Goal: Information Seeking & Learning: Find specific fact

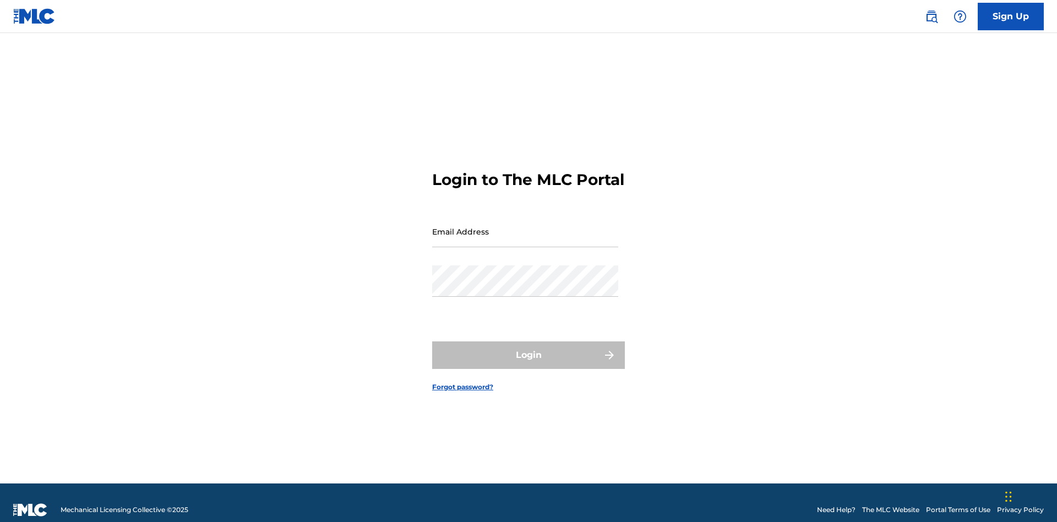
scroll to position [14, 0]
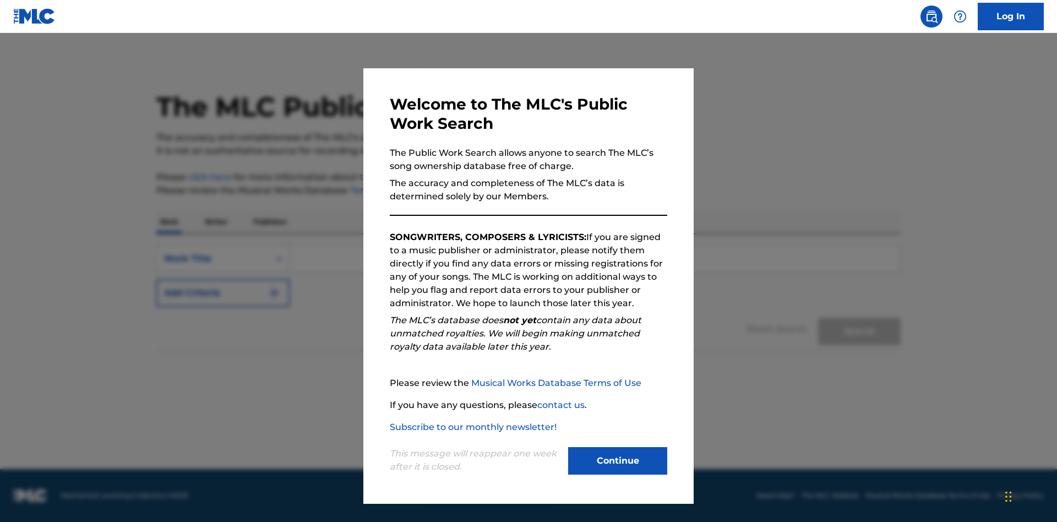
click at [618, 461] on button "Continue" at bounding box center [617, 461] width 99 height 28
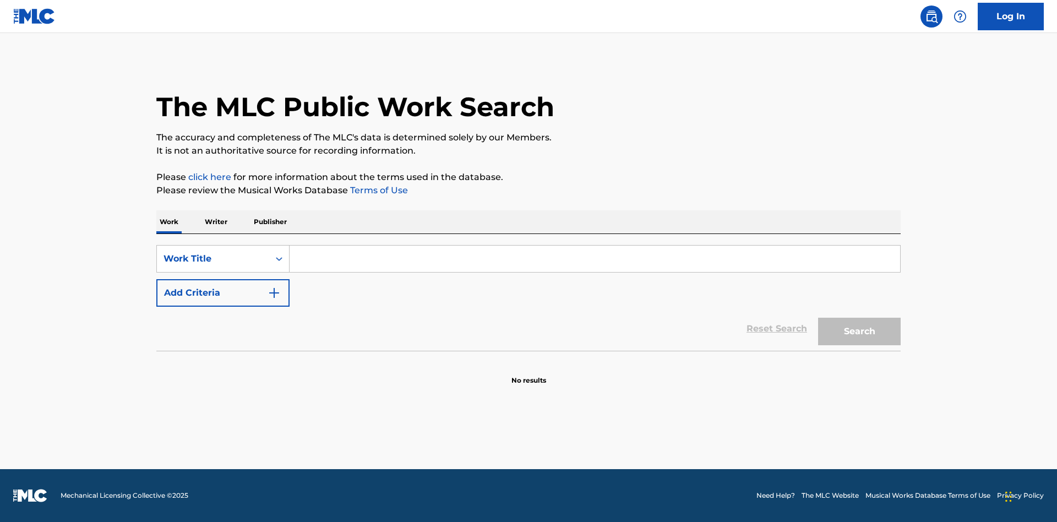
click at [270, 222] on p "Publisher" at bounding box center [271, 221] width 40 height 23
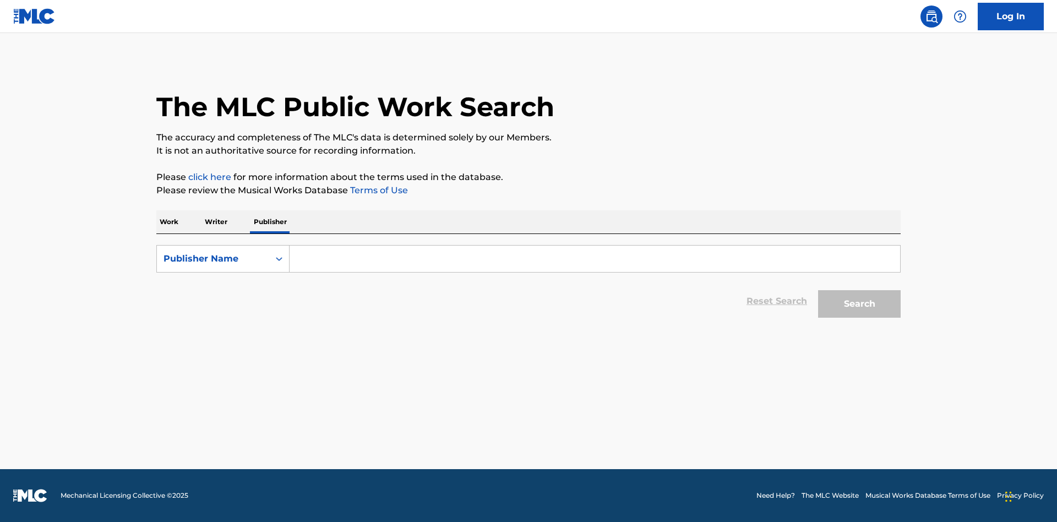
click at [595, 259] on input "Search Form" at bounding box center [595, 259] width 611 height 26
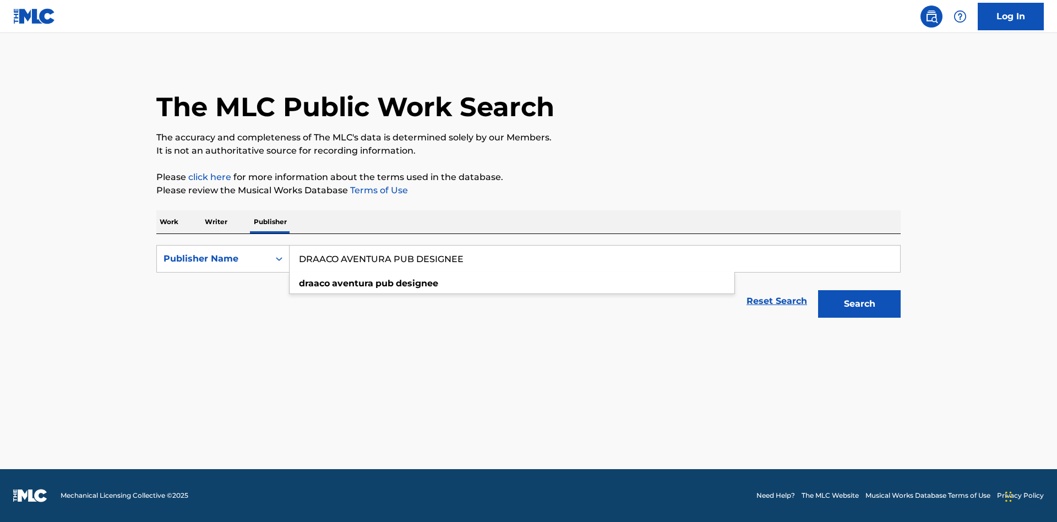
type input "DRAACO AVENTURA PUB DESIGNEE"
click at [860, 304] on button "Search" at bounding box center [859, 304] width 83 height 28
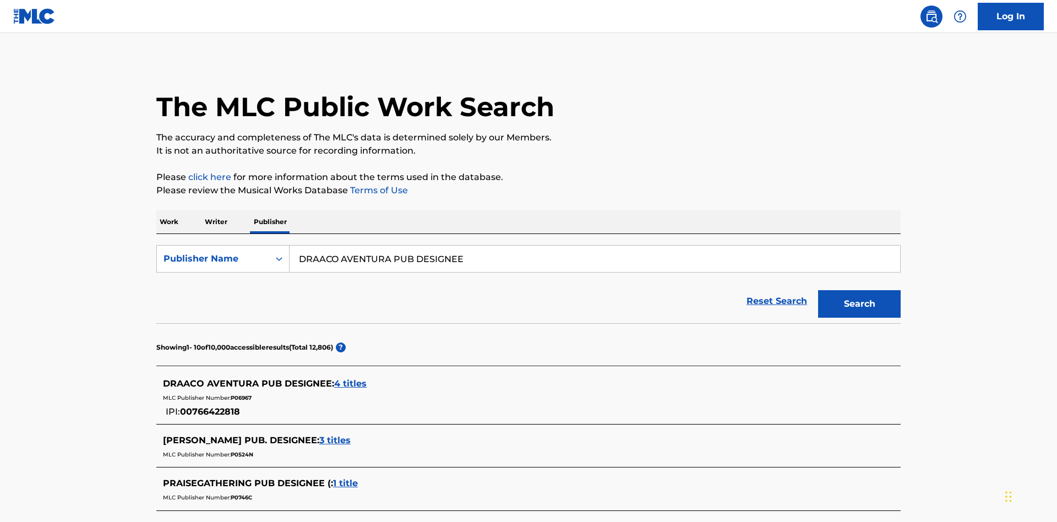
click at [351, 378] on span "4 titles" at bounding box center [350, 383] width 32 height 10
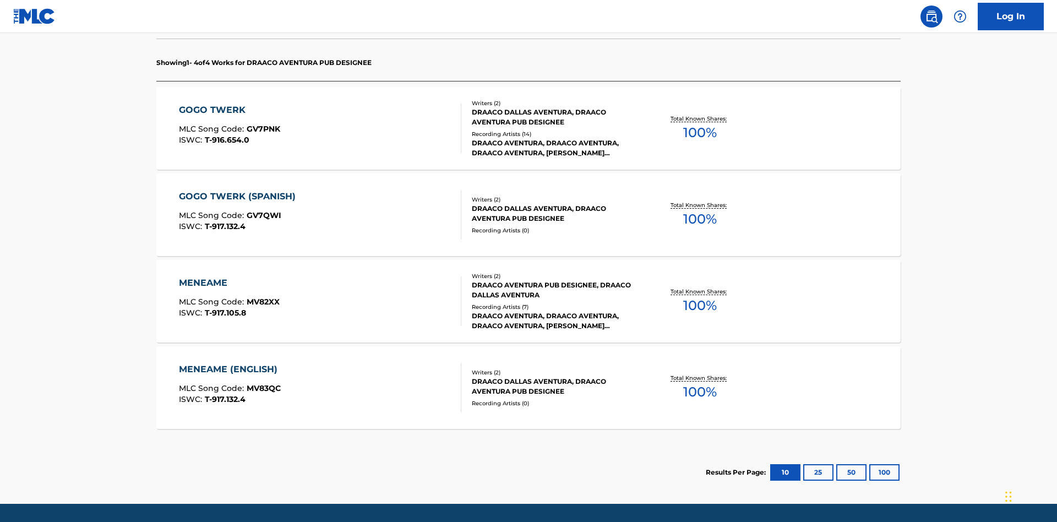
scroll to position [347, 0]
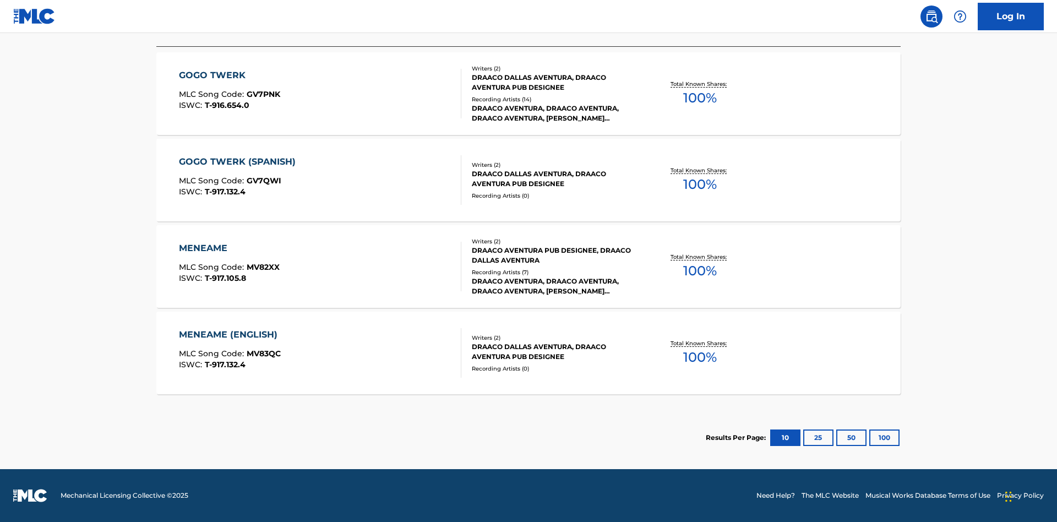
click at [870, 438] on button "100" at bounding box center [885, 438] width 30 height 17
click at [229, 248] on div "MENEAME" at bounding box center [229, 248] width 101 height 13
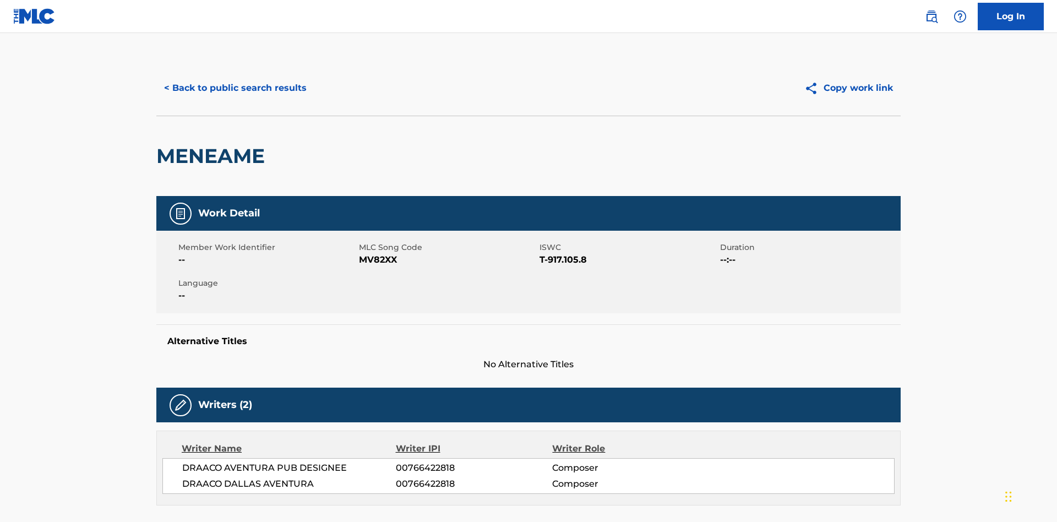
scroll to position [187, 0]
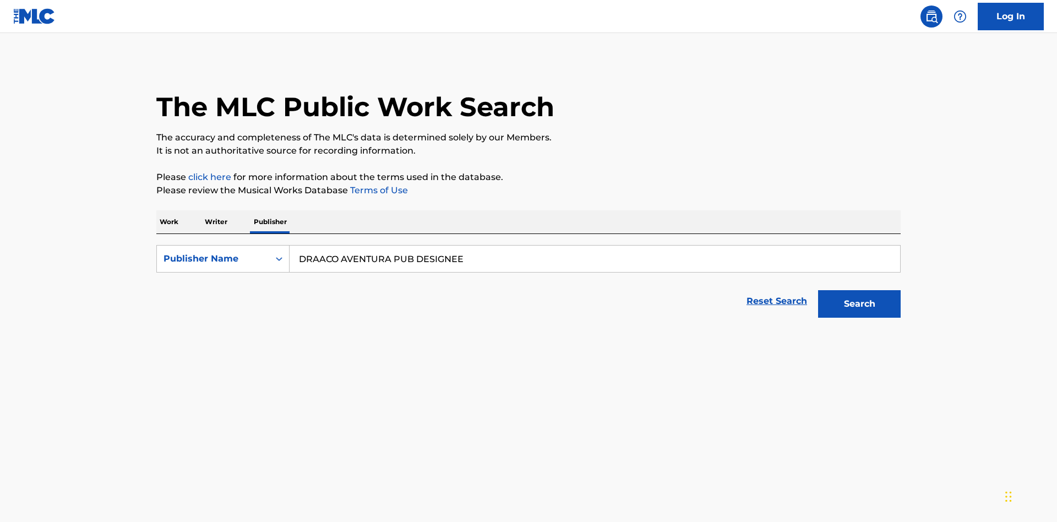
scroll to position [182, 0]
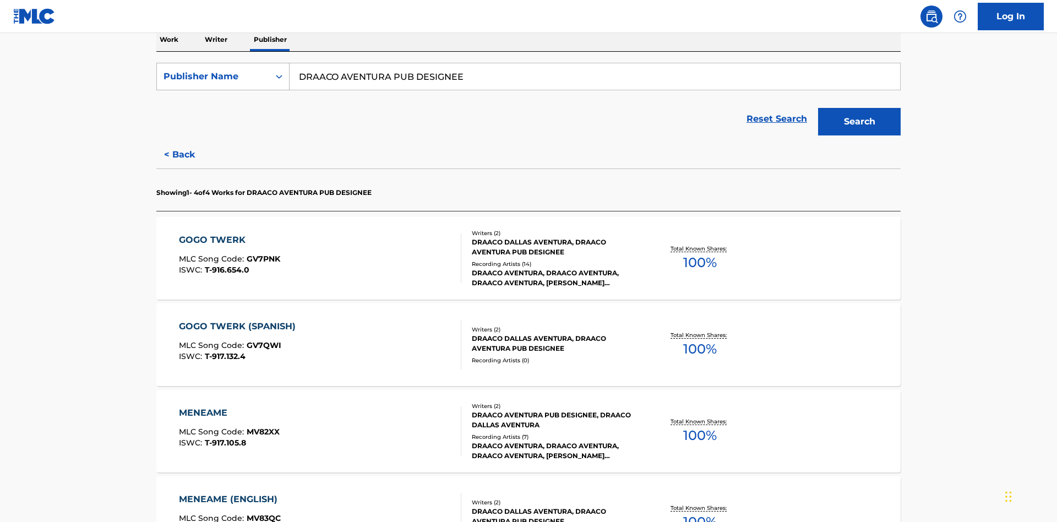
click at [213, 77] on div "Publisher Name" at bounding box center [213, 76] width 99 height 13
click at [223, 104] on div "Publisher IPI" at bounding box center [223, 104] width 132 height 28
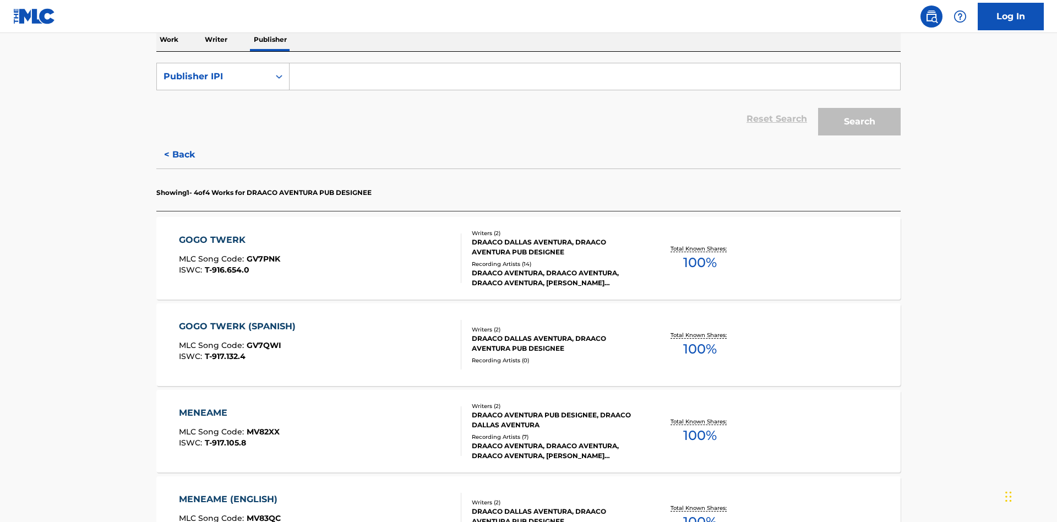
click at [595, 79] on input "Search Form" at bounding box center [595, 76] width 611 height 26
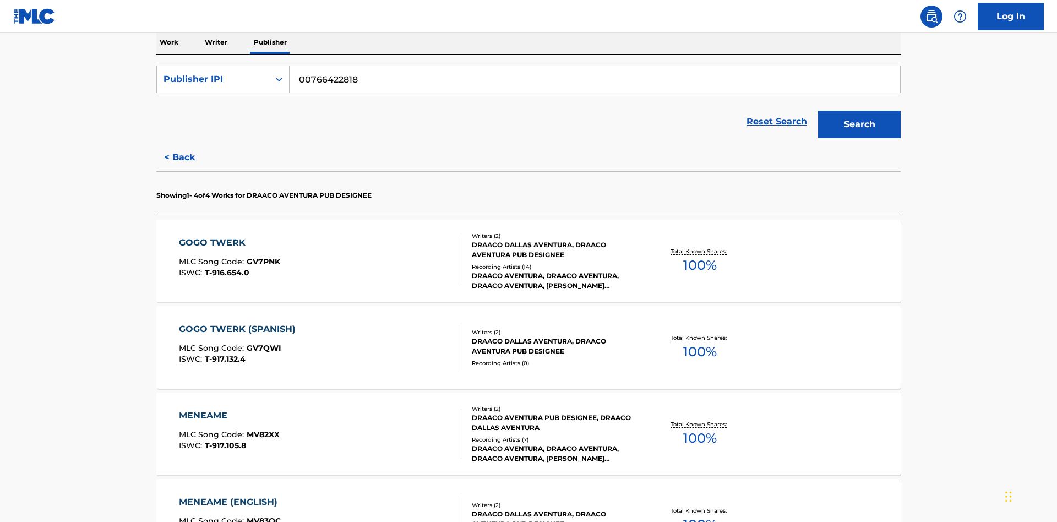
type input "00766422818"
click at [860, 111] on button "Search" at bounding box center [859, 125] width 83 height 28
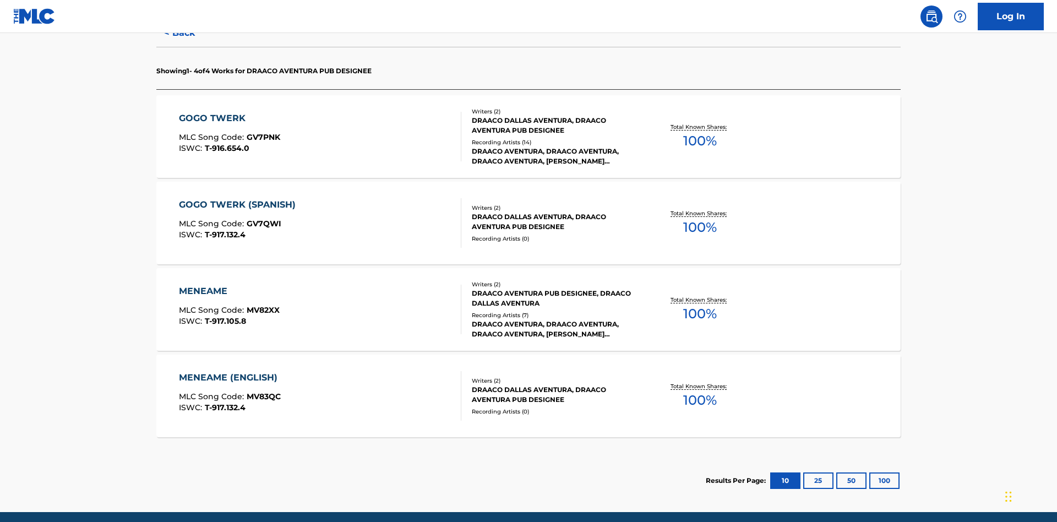
scroll to position [347, 0]
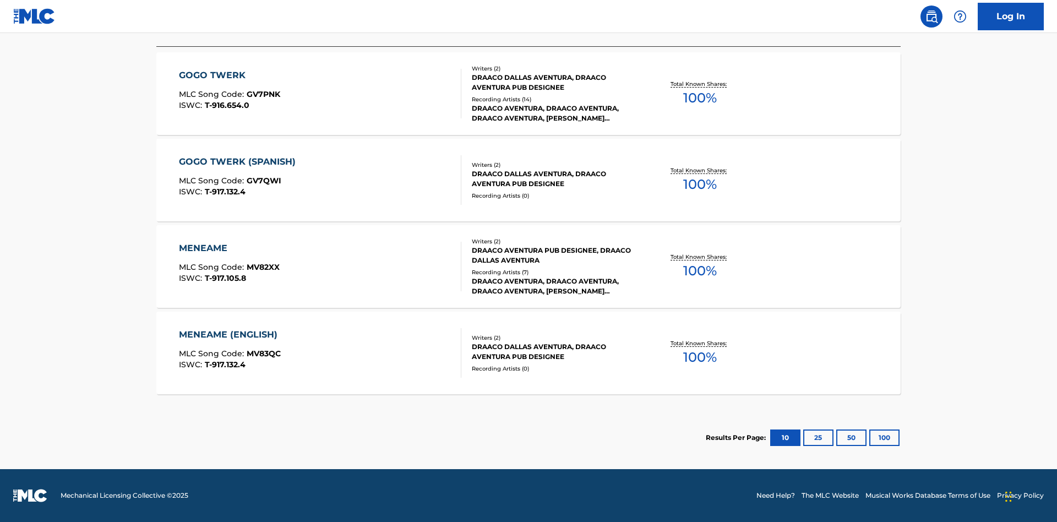
click at [229, 248] on div "MENEAME" at bounding box center [229, 248] width 101 height 13
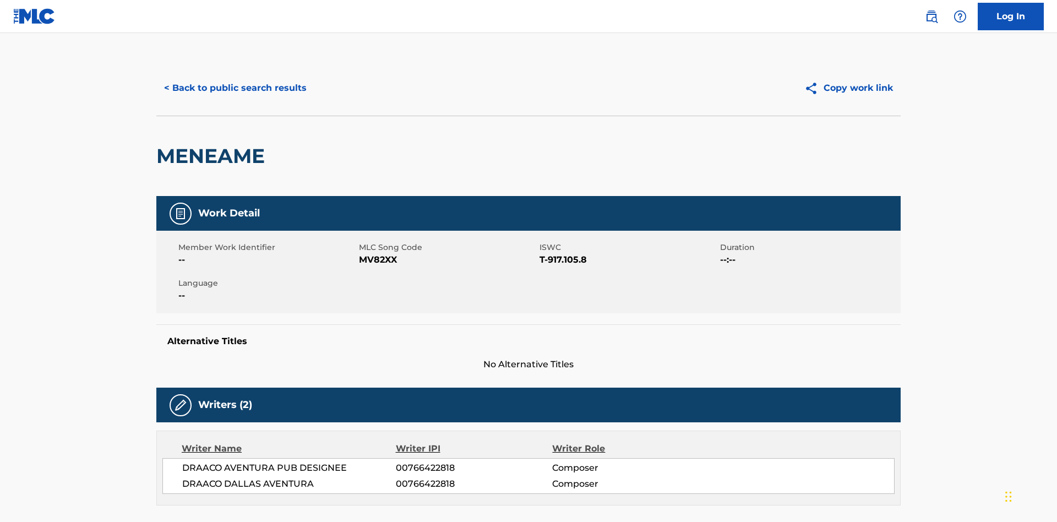
scroll to position [187, 0]
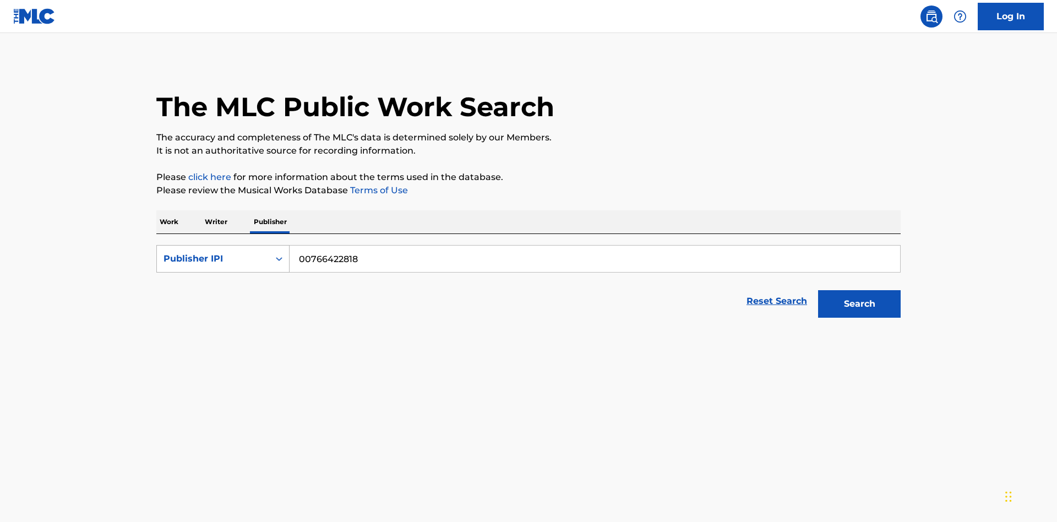
click at [213, 252] on div "Publisher IPI" at bounding box center [213, 258] width 99 height 13
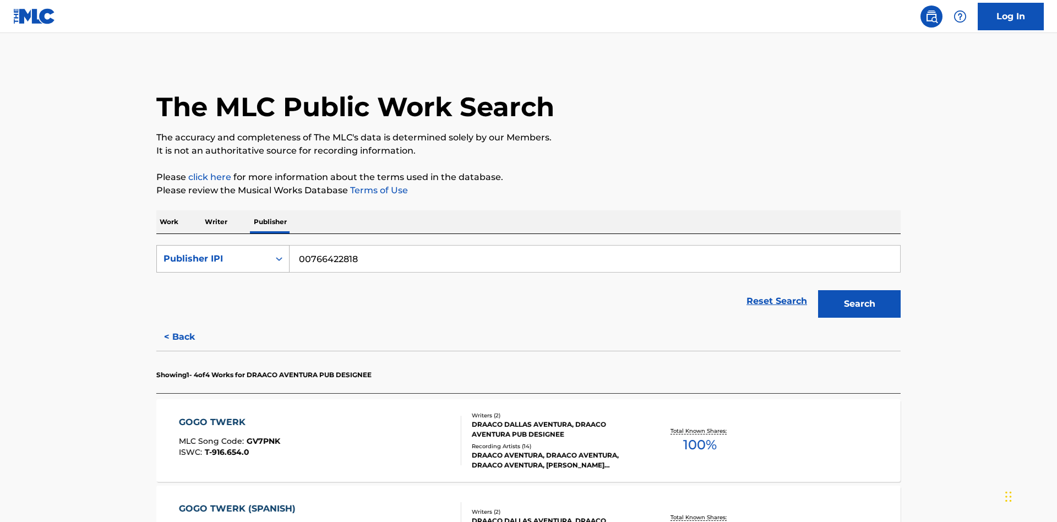
scroll to position [182, 0]
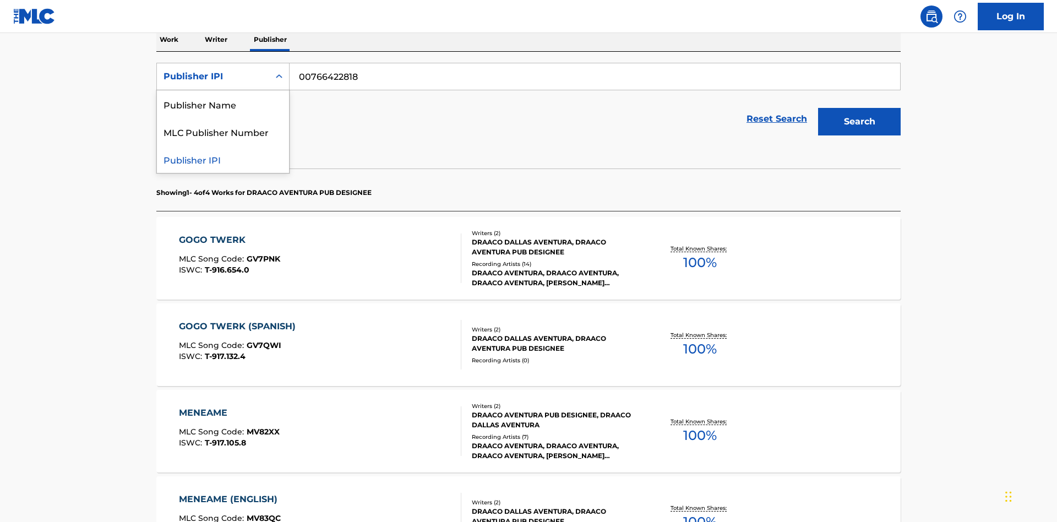
click at [223, 132] on div "MLC Publisher Number" at bounding box center [223, 132] width 132 height 28
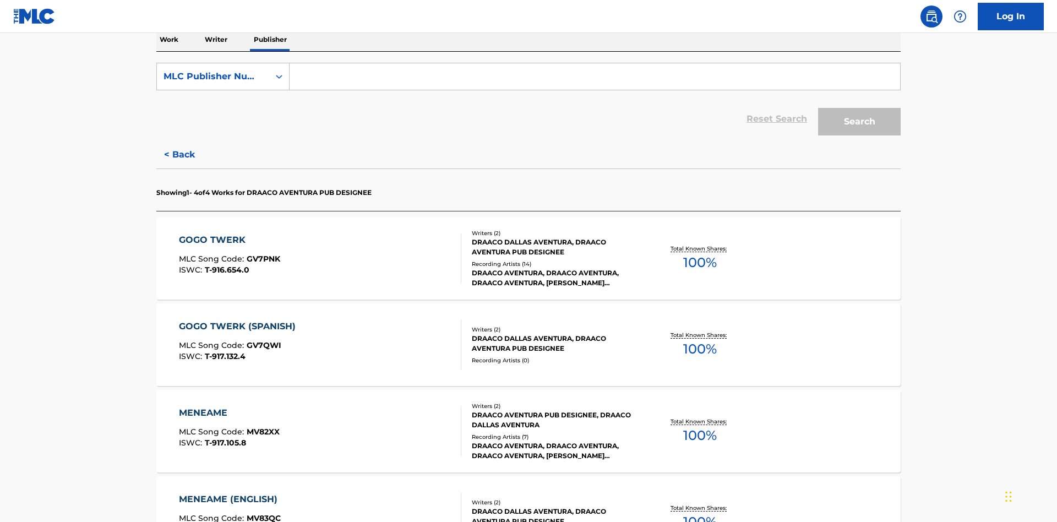
click at [595, 79] on input "Search Form" at bounding box center [595, 76] width 611 height 26
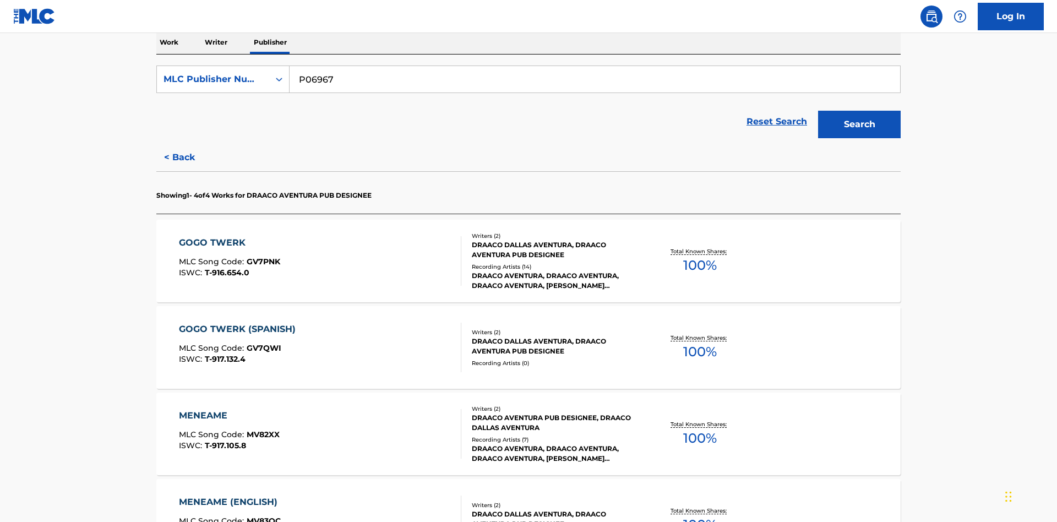
type input "P06967"
click at [860, 111] on button "Search" at bounding box center [859, 125] width 83 height 28
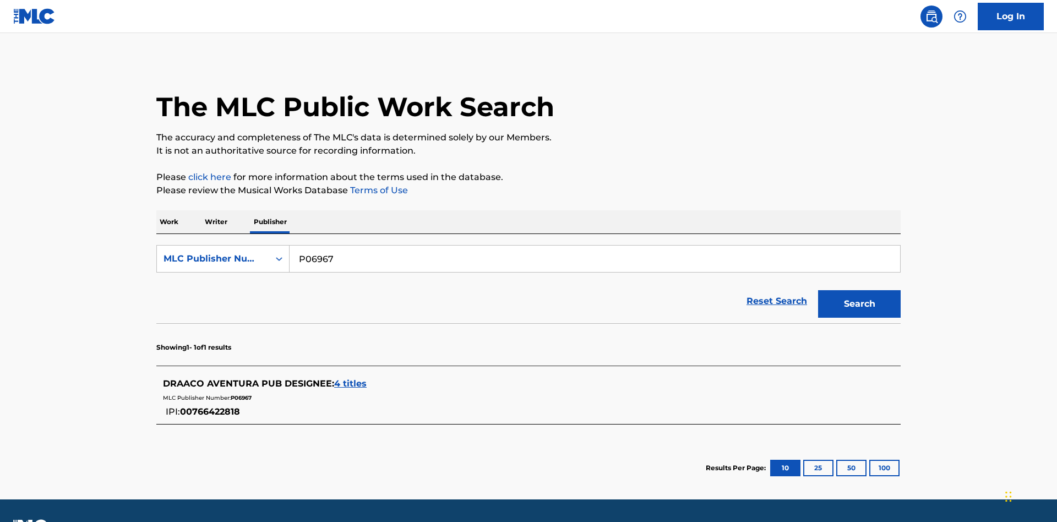
click at [351, 378] on span "4 titles" at bounding box center [350, 383] width 32 height 10
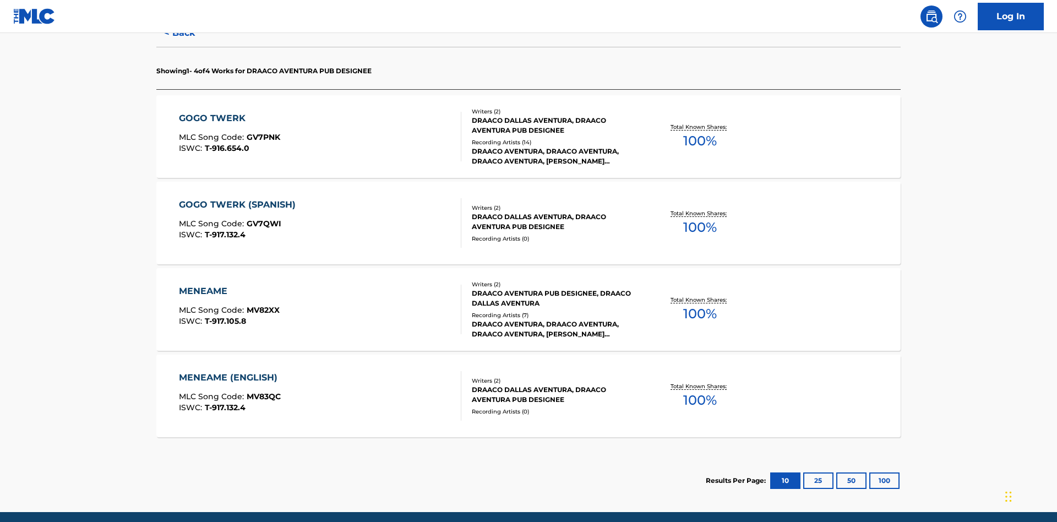
scroll to position [347, 0]
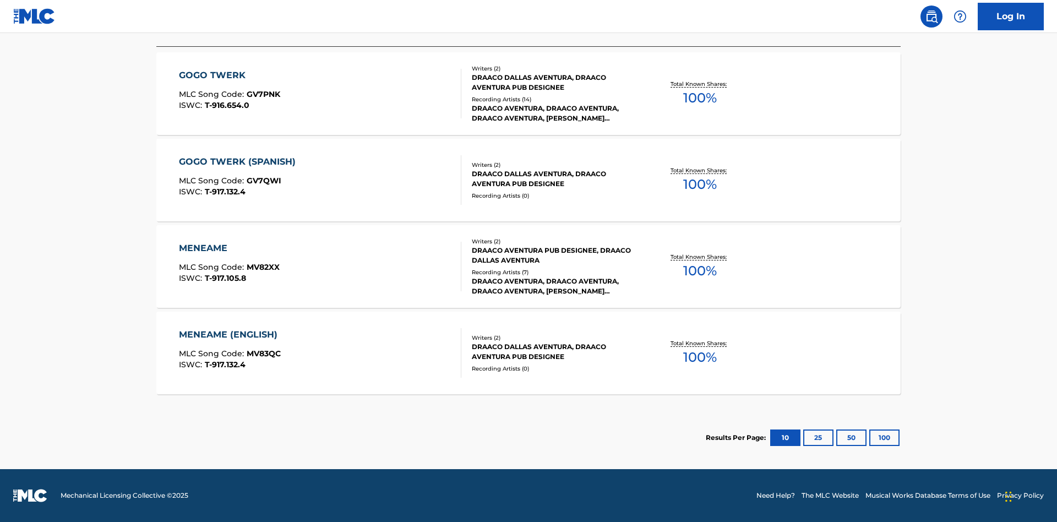
click at [229, 248] on div "MENEAME" at bounding box center [229, 248] width 101 height 13
